Goal: Transaction & Acquisition: Purchase product/service

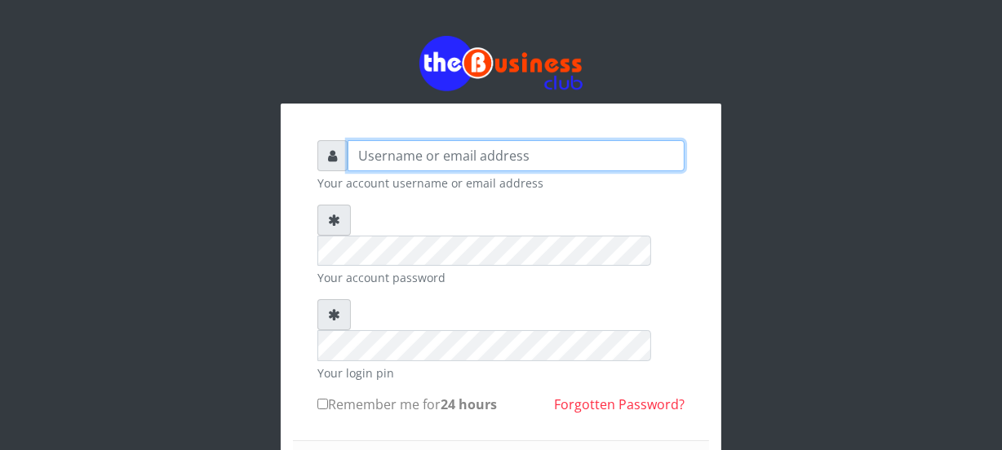
type input "Nacybaby"
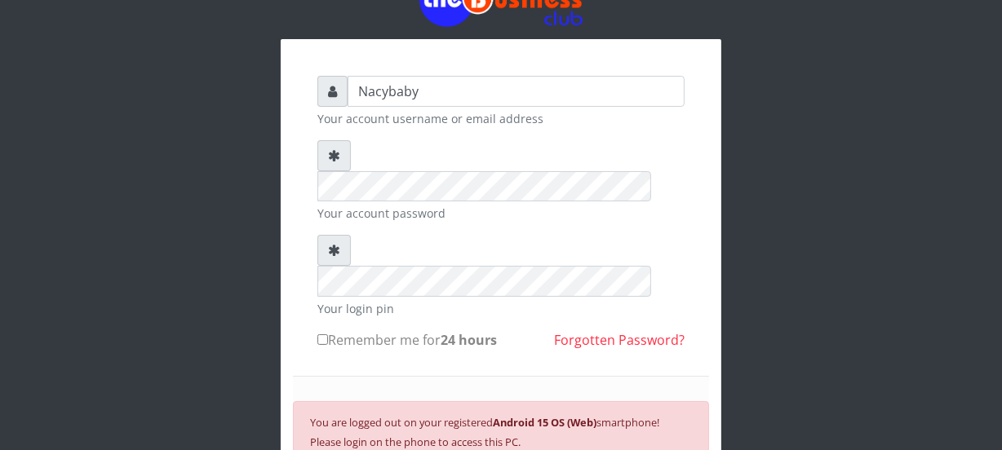
scroll to position [104, 0]
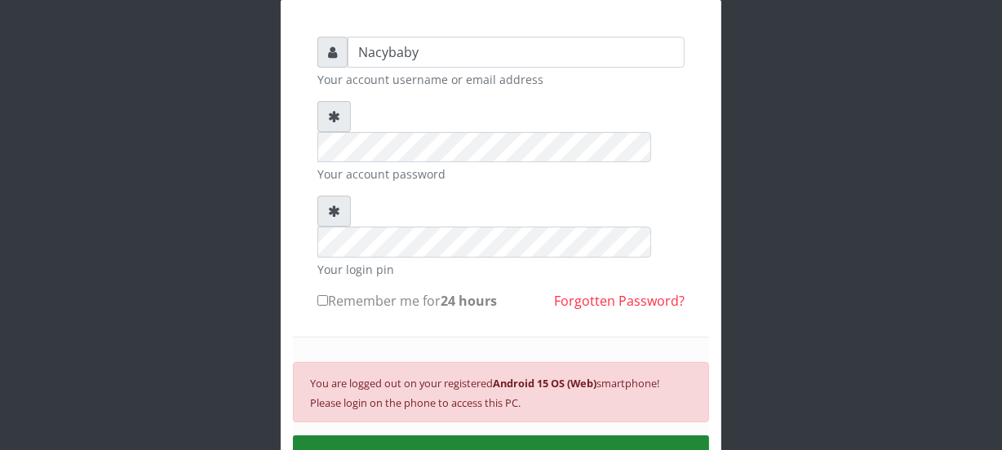
click at [506, 436] on button "SIGN IN" at bounding box center [501, 457] width 416 height 42
click at [507, 436] on button "SIGN IN" at bounding box center [501, 457] width 416 height 42
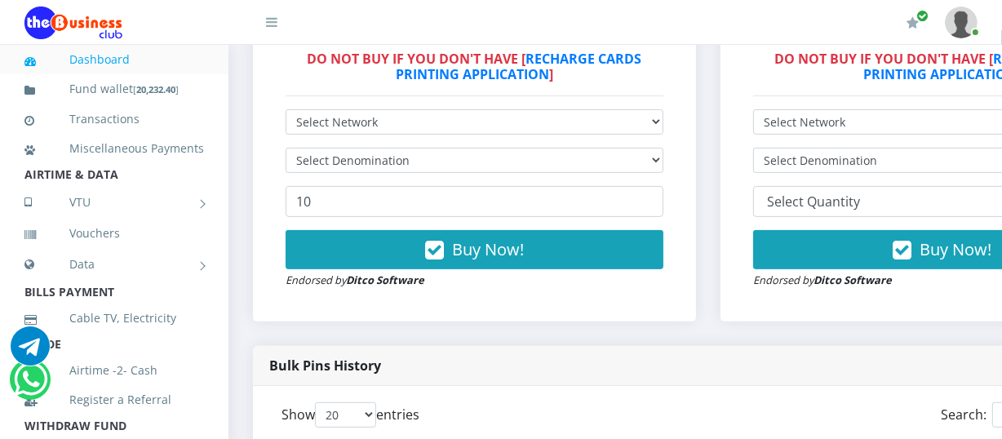
scroll to position [511, 0]
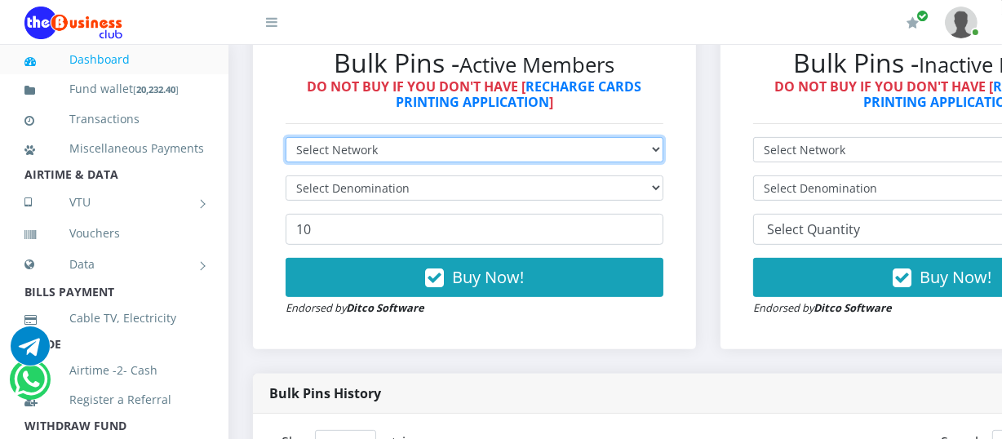
click at [663, 150] on select "Select Network MTN Globacom 9Mobile Airtel" at bounding box center [475, 149] width 378 height 25
select select "Airtel"
click at [286, 139] on select "Select Network MTN Globacom 9Mobile Airtel" at bounding box center [475, 149] width 378 height 25
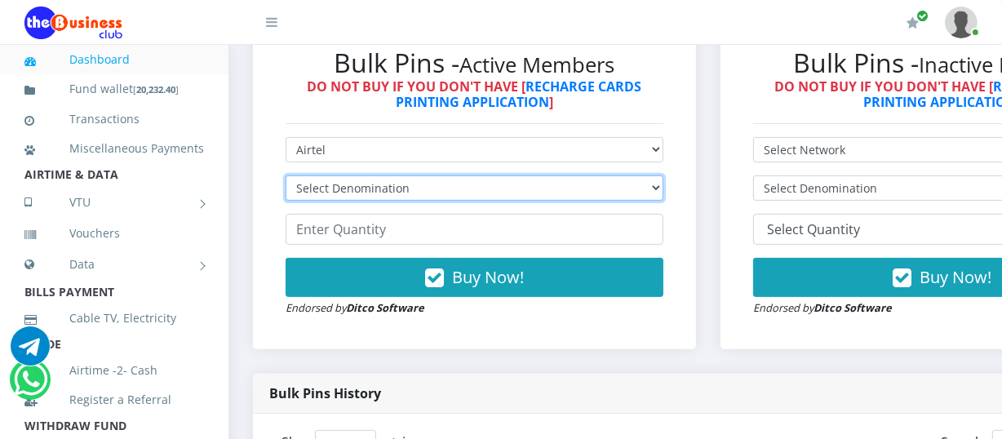
click at [660, 187] on select "Select Denomination Airtel NGN100 - ₦96.36 Airtel NGN200 - ₦192.72 Airtel NGN50…" at bounding box center [475, 187] width 378 height 25
select select "96.36-100"
click at [286, 178] on select "Select Denomination Airtel NGN100 - ₦96.36 Airtel NGN200 - ₦192.72 Airtel NGN50…" at bounding box center [475, 187] width 378 height 25
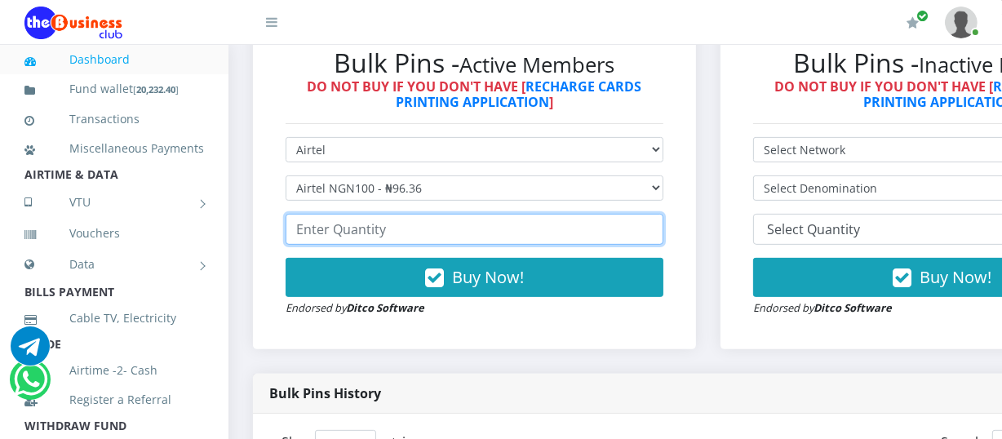
click at [294, 235] on input "number" at bounding box center [475, 229] width 378 height 31
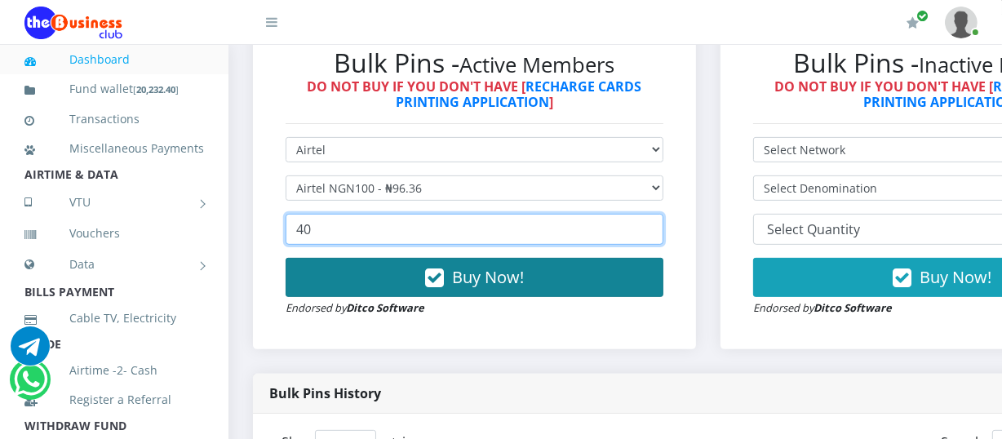
type input "40"
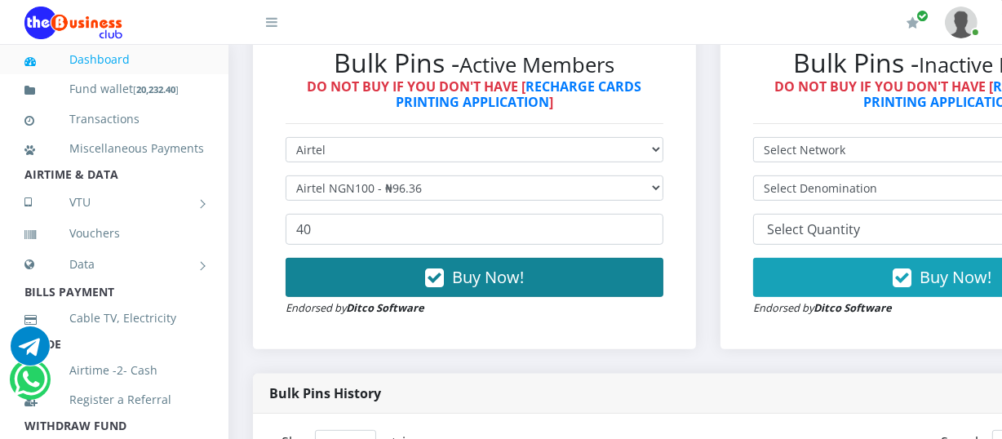
click at [481, 286] on span "Buy Now!" at bounding box center [488, 277] width 72 height 22
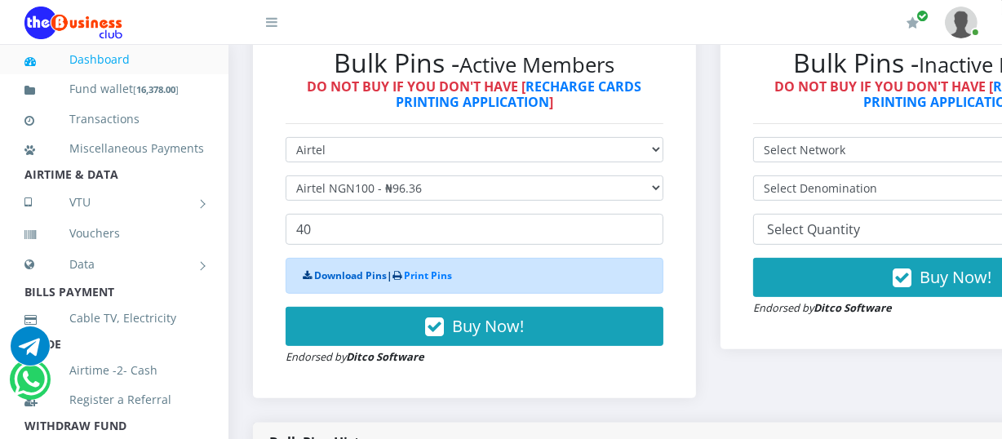
click at [327, 274] on link "Download Pins" at bounding box center [350, 275] width 73 height 14
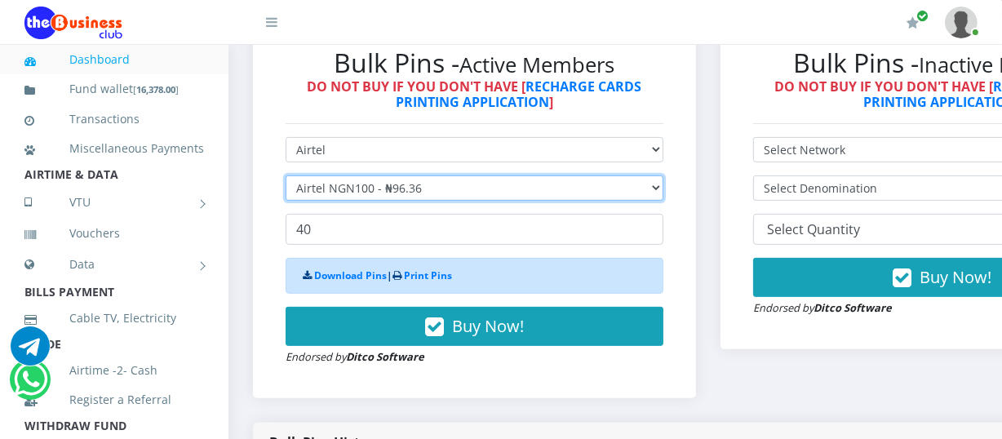
click at [662, 193] on select "Select Denomination Airtel NGN100 - ₦96.36 Airtel NGN200 - ₦192.72 Airtel NGN50…" at bounding box center [475, 187] width 378 height 25
select select "192.72-200"
click at [286, 178] on select "Select Denomination Airtel NGN100 - ₦96.36 Airtel NGN200 - ₦192.72 Airtel NGN50…" at bounding box center [475, 187] width 378 height 25
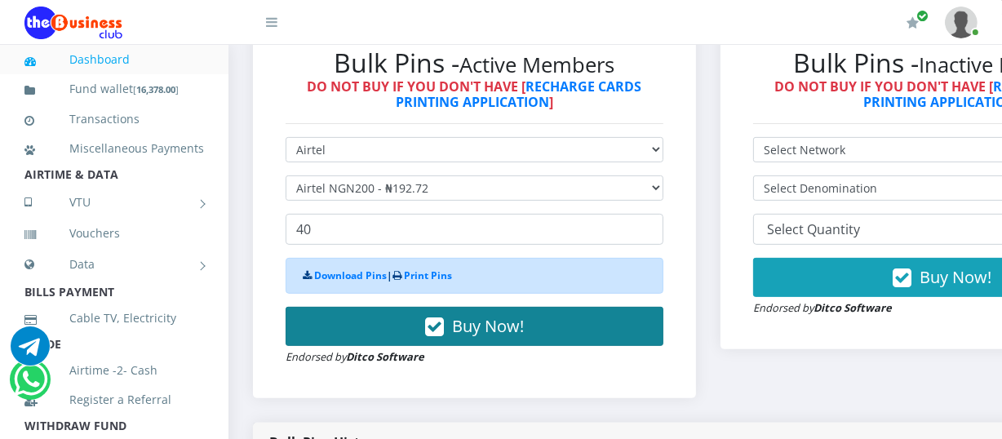
click at [464, 325] on span "Buy Now!" at bounding box center [488, 326] width 72 height 22
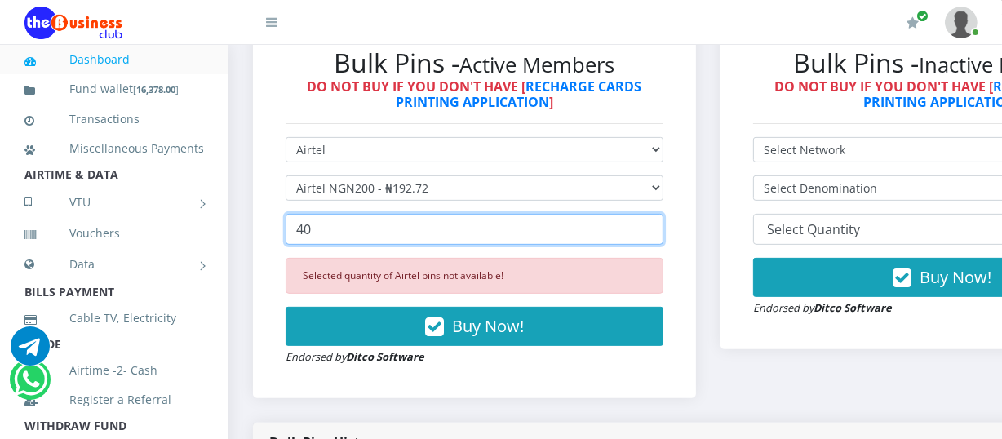
click at [311, 232] on input "40" at bounding box center [475, 229] width 378 height 31
type input "4"
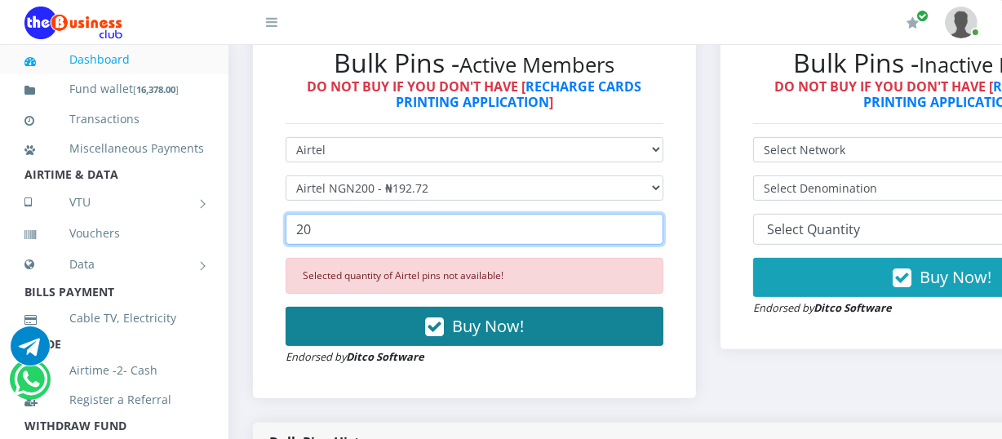
type input "20"
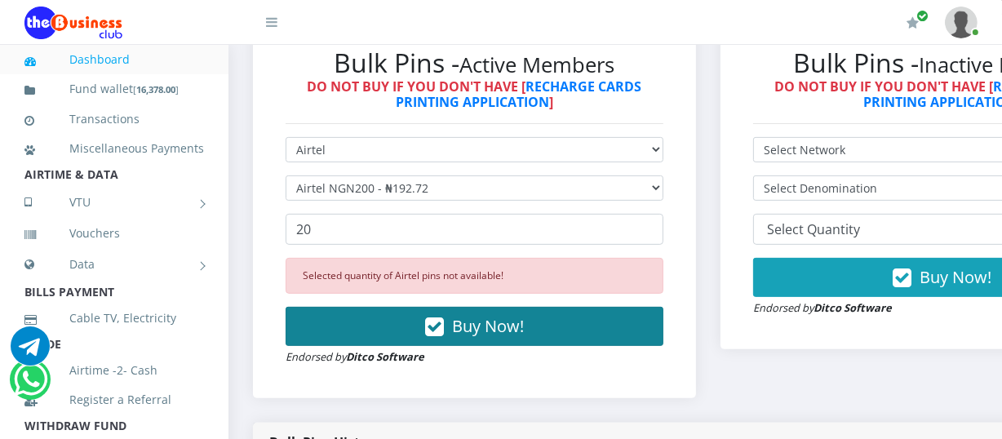
click at [457, 327] on span "Buy Now!" at bounding box center [488, 326] width 72 height 22
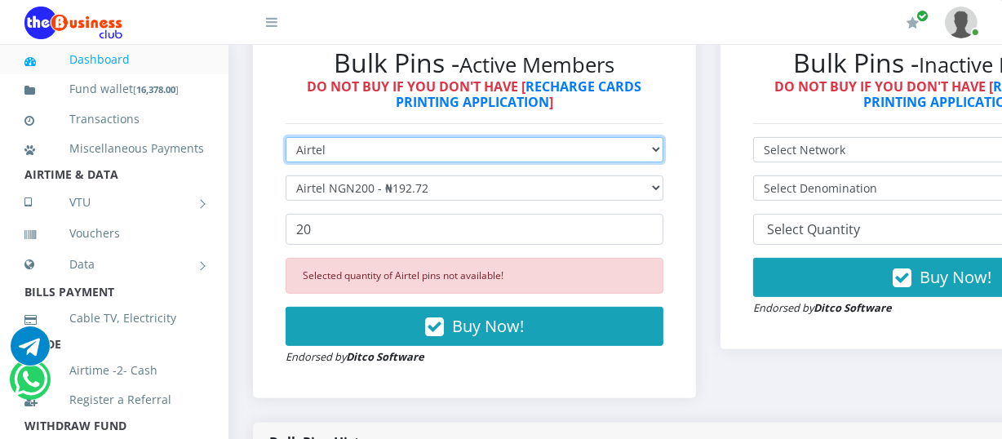
click at [663, 153] on select "Select Network MTN Globacom 9Mobile Airtel" at bounding box center [475, 149] width 378 height 25
select select "MTN"
click at [286, 139] on select "Select Network MTN Globacom 9Mobile Airtel" at bounding box center [475, 149] width 378 height 25
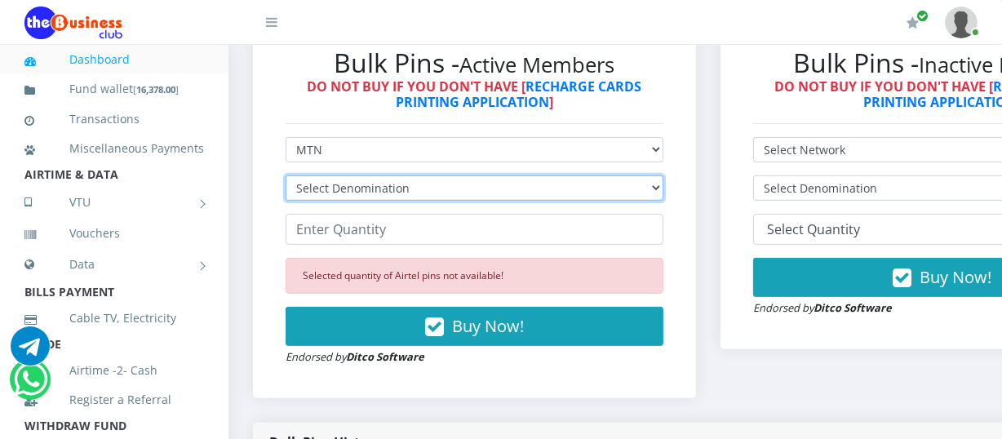
click at [663, 188] on select "Select Denomination MTN NGN100 - ₦96.94 MTN NGN200 - ₦193.88 MTN NGN400 - ₦387.…" at bounding box center [475, 187] width 378 height 25
select select "193.88-200"
click at [286, 178] on select "Select Denomination MTN NGN100 - ₦96.94 MTN NGN200 - ₦193.88 MTN NGN400 - ₦387.…" at bounding box center [475, 187] width 378 height 25
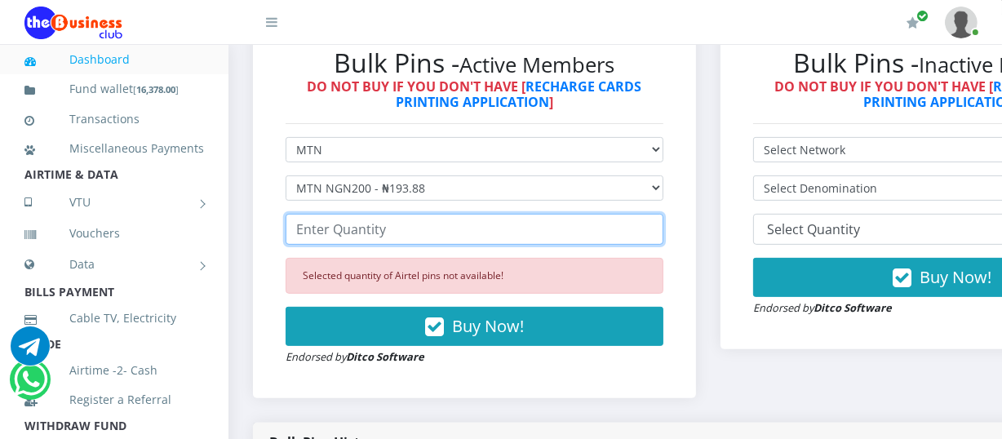
click at [293, 228] on input "number" at bounding box center [475, 229] width 378 height 31
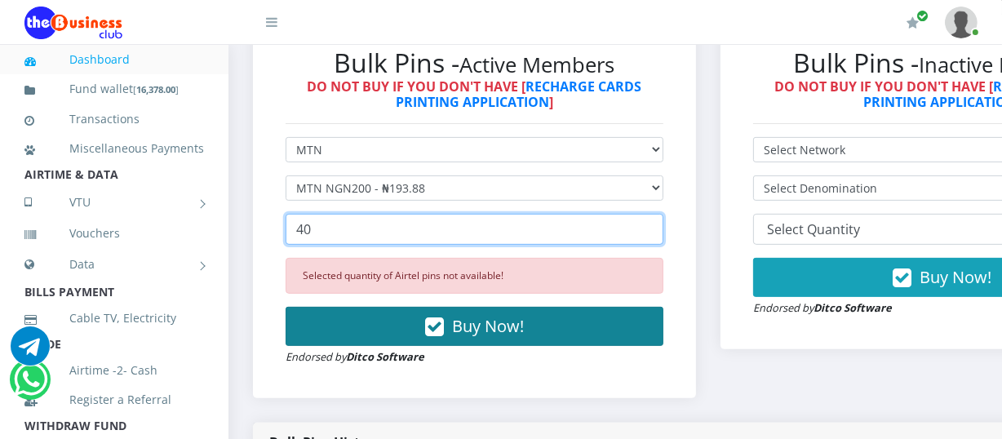
type input "40"
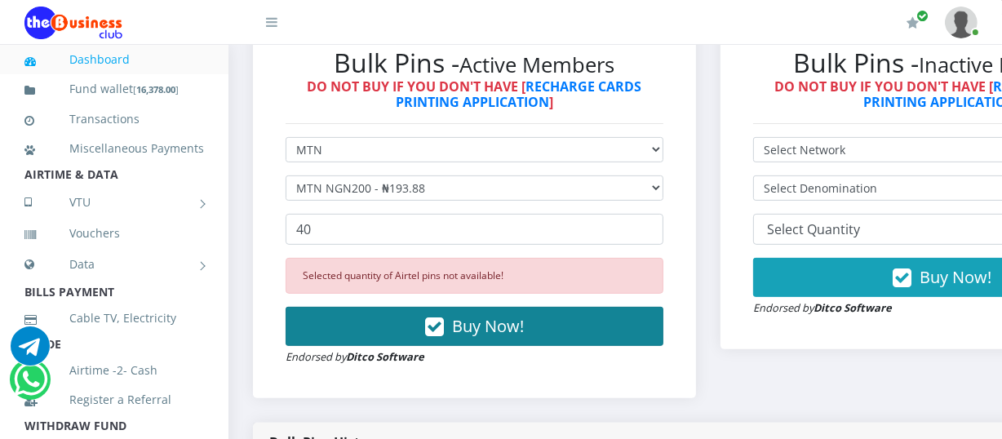
click at [499, 323] on span "Buy Now!" at bounding box center [488, 326] width 72 height 22
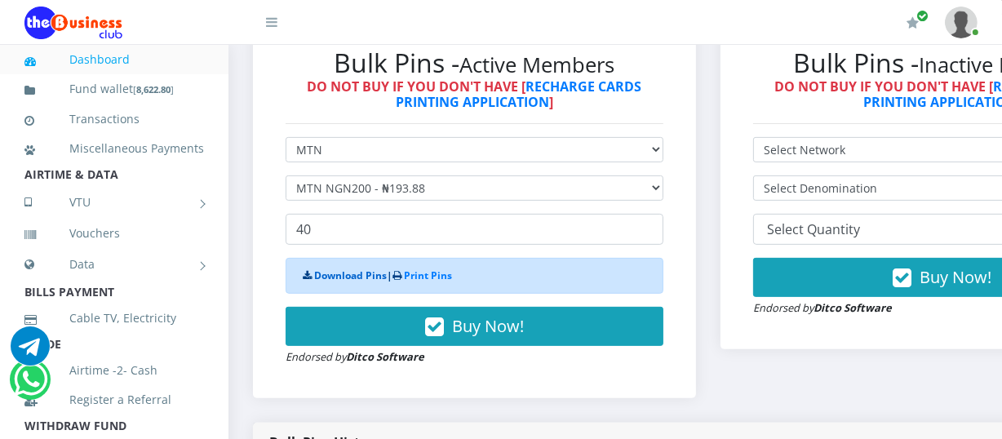
click at [343, 276] on link "Download Pins" at bounding box center [350, 275] width 73 height 14
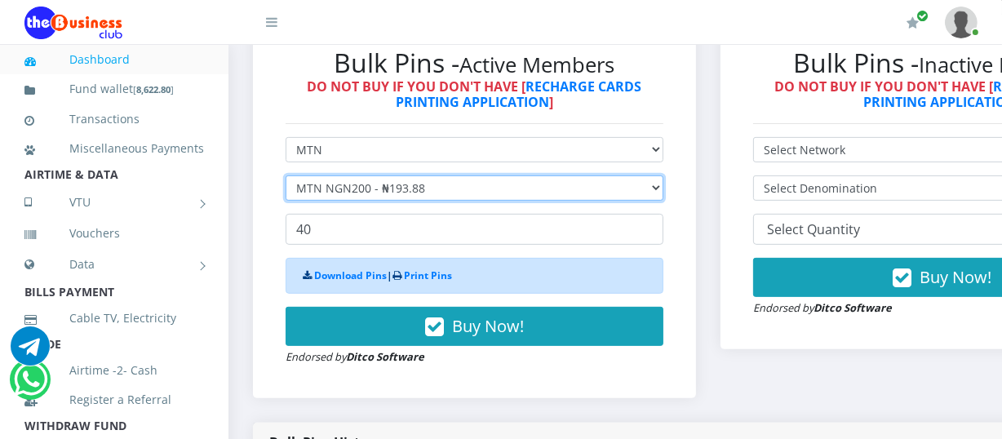
click at [663, 189] on select "Select Denomination MTN NGN100 - ₦96.94 MTN NGN200 - ₦193.88 MTN NGN400 - ₦387.…" at bounding box center [475, 187] width 378 height 25
select select "96.94-100"
click at [286, 178] on select "Select Denomination MTN NGN100 - ₦96.94 MTN NGN200 - ₦193.88 MTN NGN400 - ₦387.…" at bounding box center [475, 187] width 378 height 25
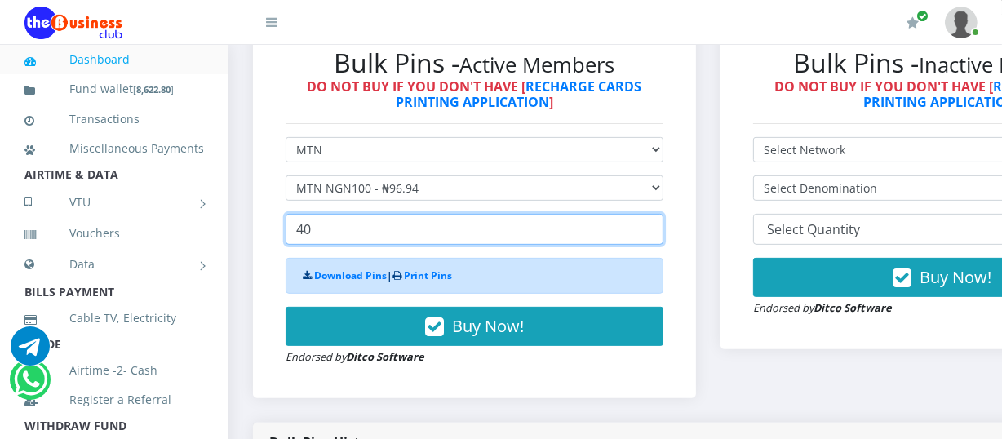
click at [313, 232] on input "40" at bounding box center [475, 229] width 378 height 31
type input "4"
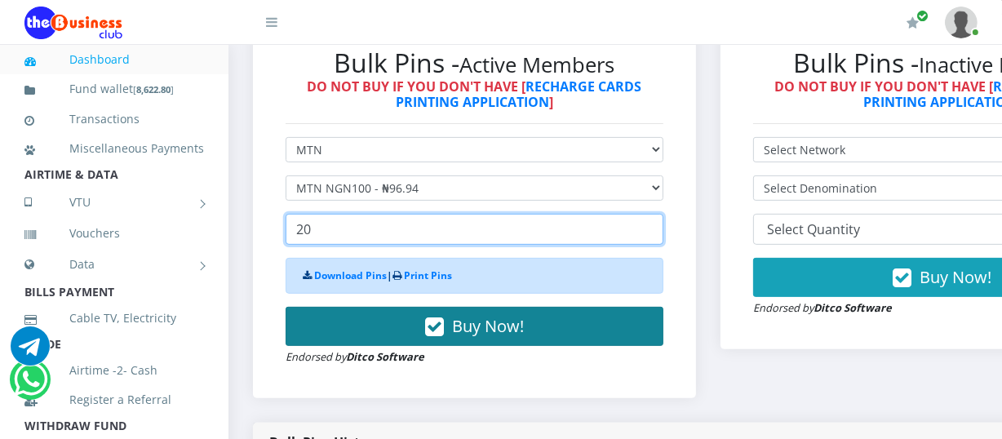
type input "20"
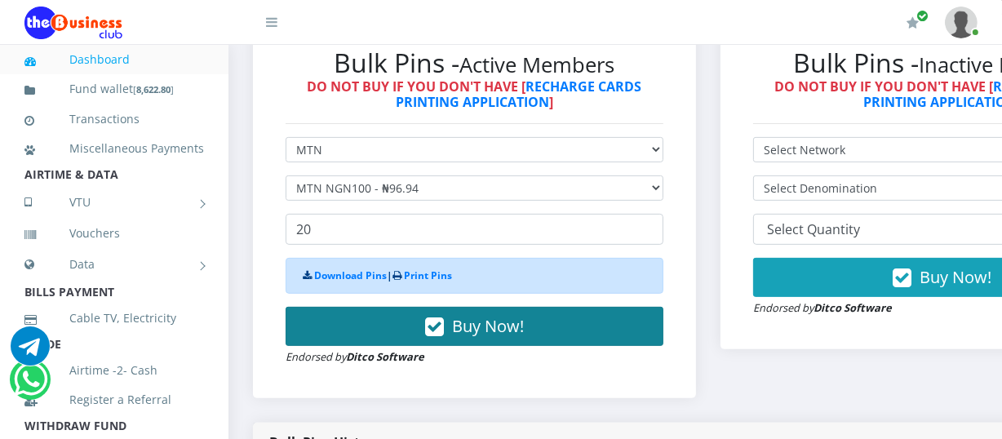
click at [467, 333] on span "Buy Now!" at bounding box center [488, 326] width 72 height 22
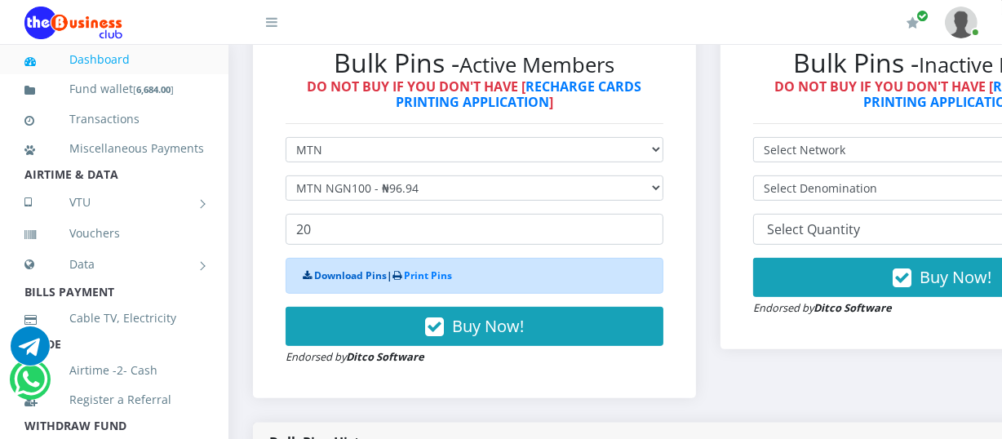
click at [340, 272] on link "Download Pins" at bounding box center [350, 275] width 73 height 14
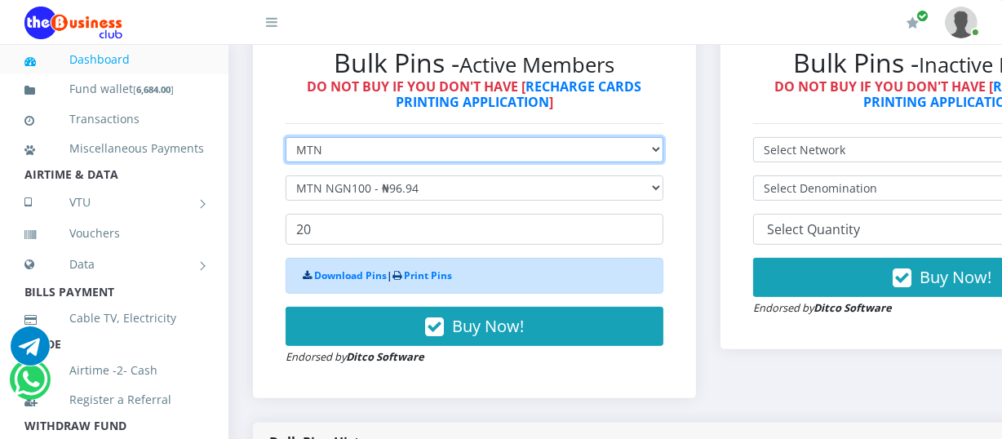
click at [663, 148] on select "Select Network MTN Globacom 9Mobile Airtel" at bounding box center [475, 149] width 378 height 25
select select "Airtel"
click at [286, 139] on select "Select Network MTN Globacom 9Mobile Airtel" at bounding box center [475, 149] width 378 height 25
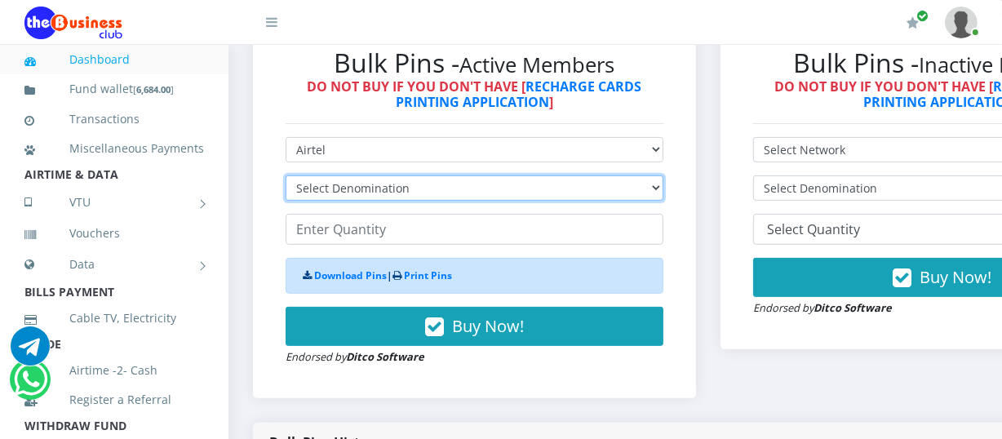
click at [663, 187] on select "Select Denomination Airtel NGN100 - ₦96.36 Airtel NGN200 - ₦192.72 Airtel NGN50…" at bounding box center [475, 187] width 378 height 25
select select "192.72-200"
click at [286, 178] on select "Select Denomination Airtel NGN100 - ₦96.36 Airtel NGN200 - ₦192.72 Airtel NGN50…" at bounding box center [475, 187] width 378 height 25
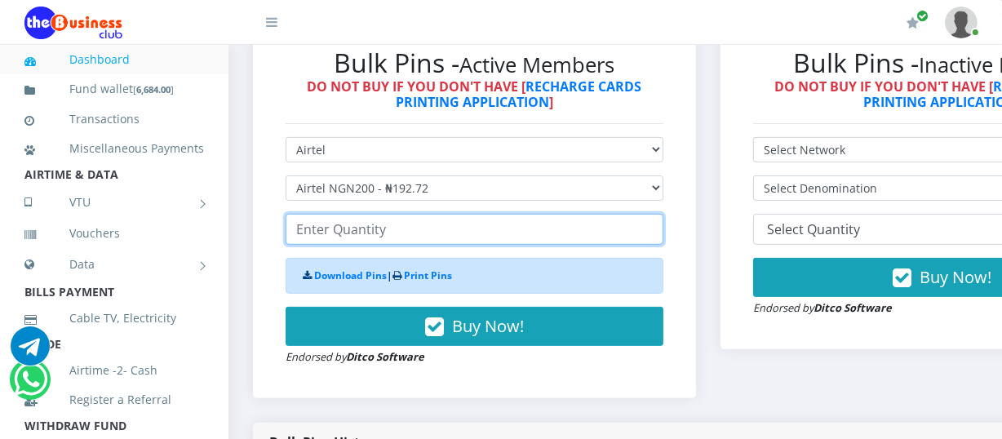
click at [293, 236] on input "number" at bounding box center [475, 229] width 378 height 31
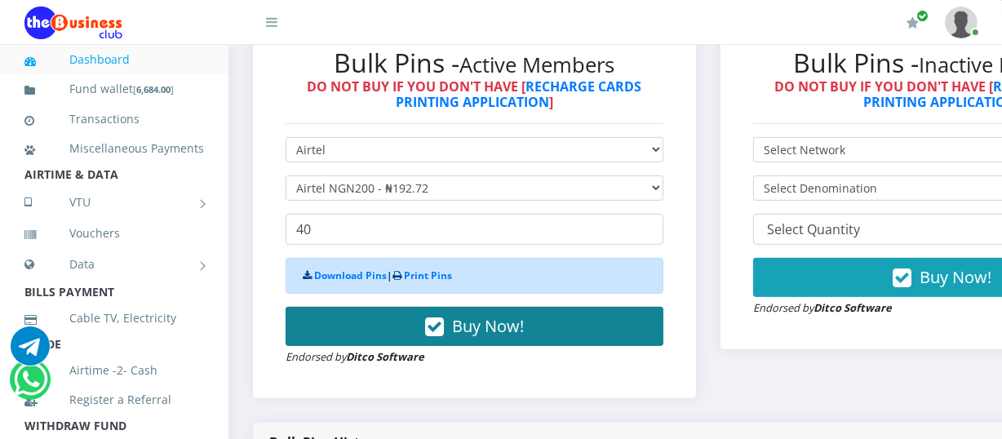
click at [472, 325] on span "Buy Now!" at bounding box center [488, 326] width 72 height 22
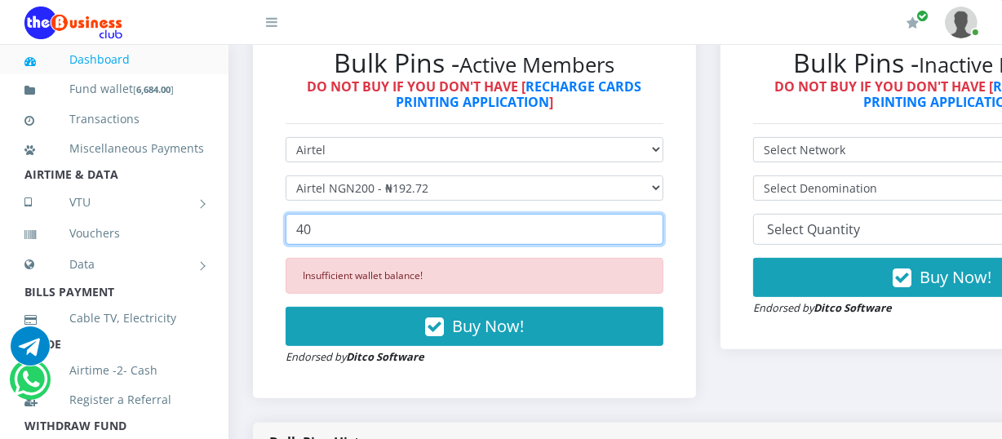
click at [314, 235] on input "40" at bounding box center [475, 229] width 378 height 31
type input "4"
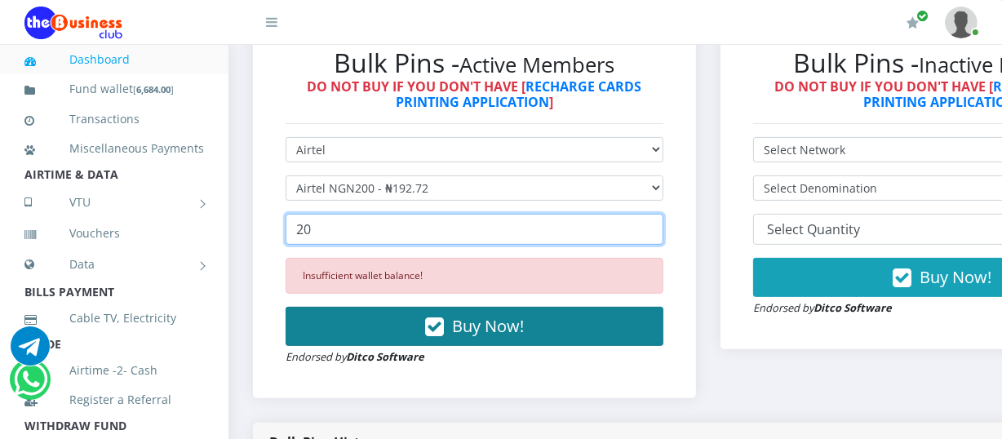
type input "20"
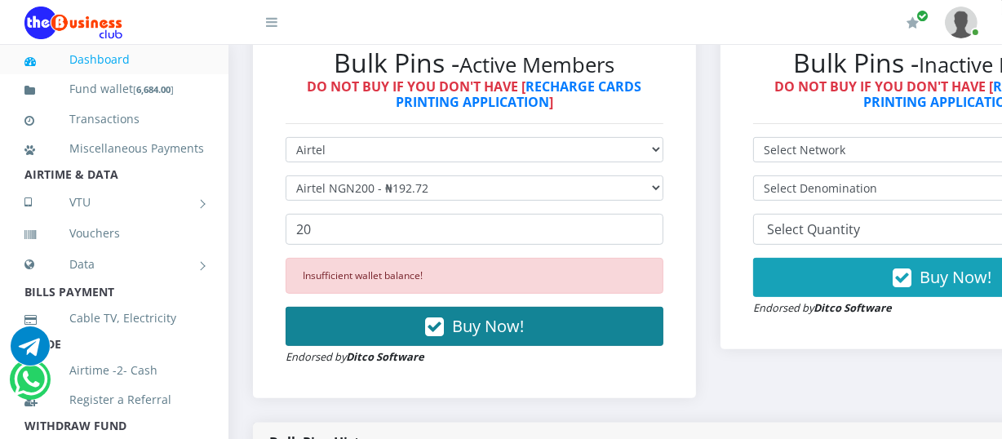
click at [461, 326] on span "Buy Now!" at bounding box center [488, 326] width 72 height 22
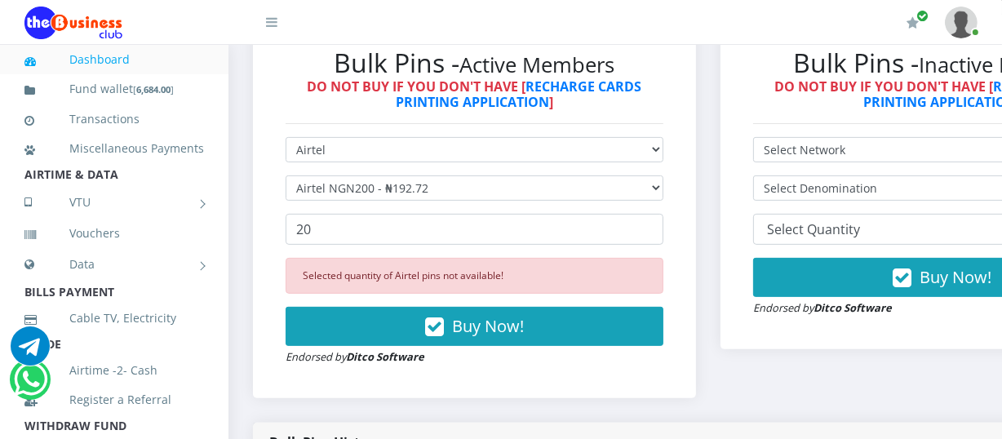
click at [108, 55] on link "Dashboard" at bounding box center [113, 60] width 179 height 38
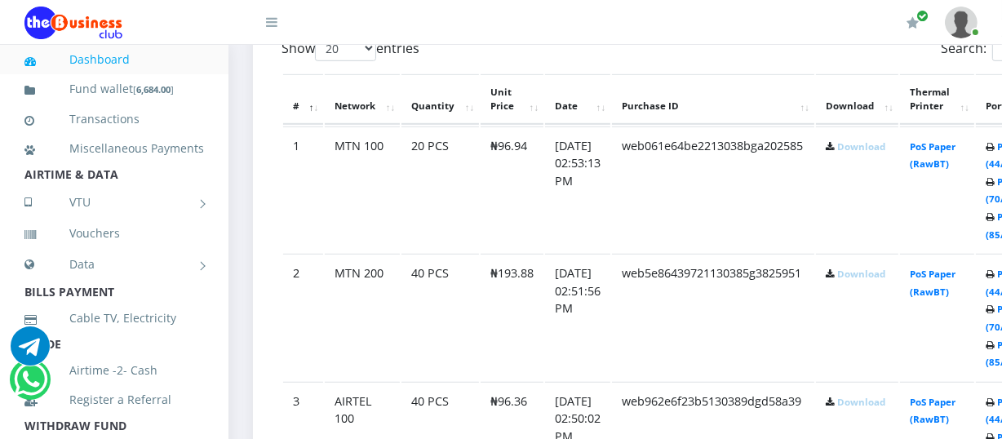
scroll to position [920, 0]
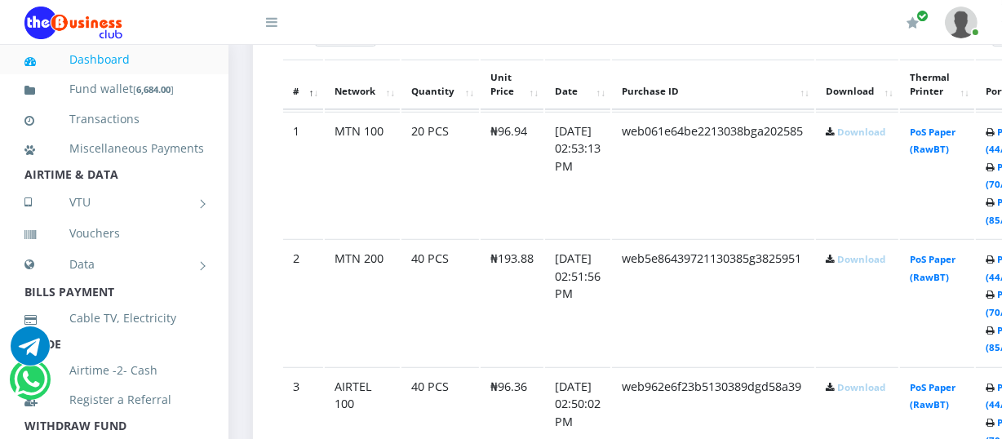
click at [867, 131] on link "Download" at bounding box center [861, 132] width 48 height 12
click at [868, 263] on link "Download" at bounding box center [861, 259] width 48 height 12
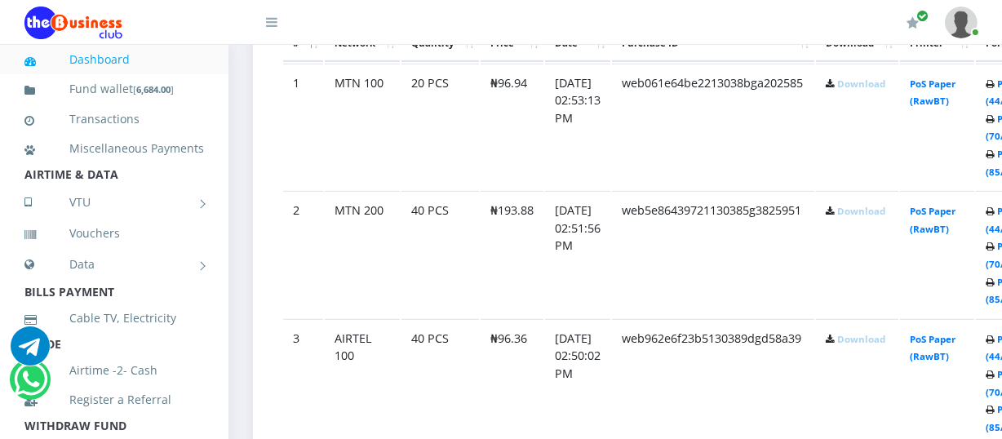
scroll to position [1065, 0]
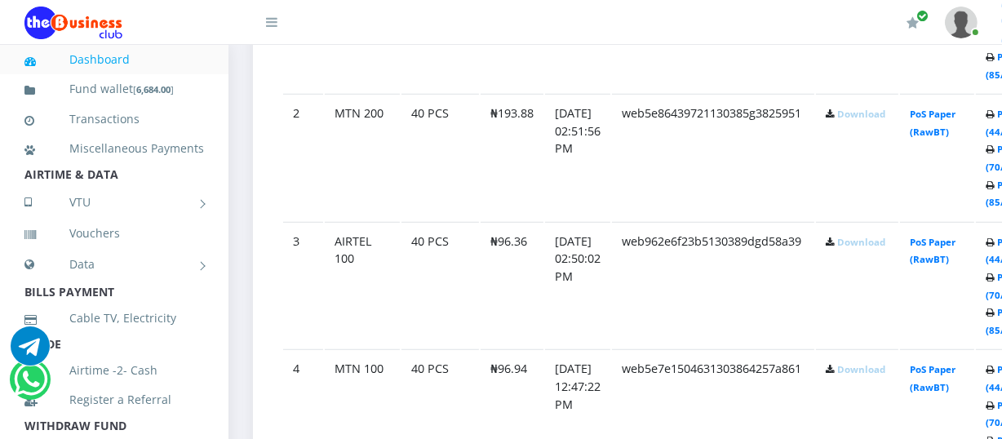
click at [863, 245] on link "Download" at bounding box center [861, 242] width 48 height 12
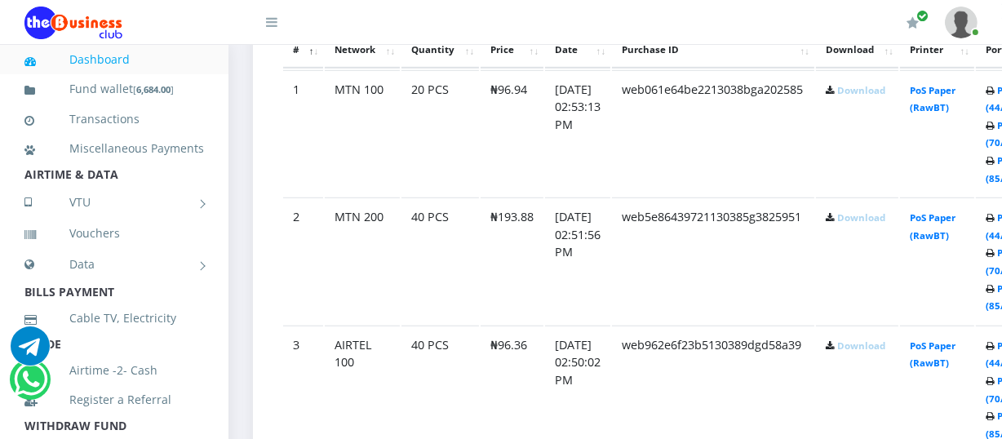
scroll to position [905, 0]
